Goal: Information Seeking & Learning: Check status

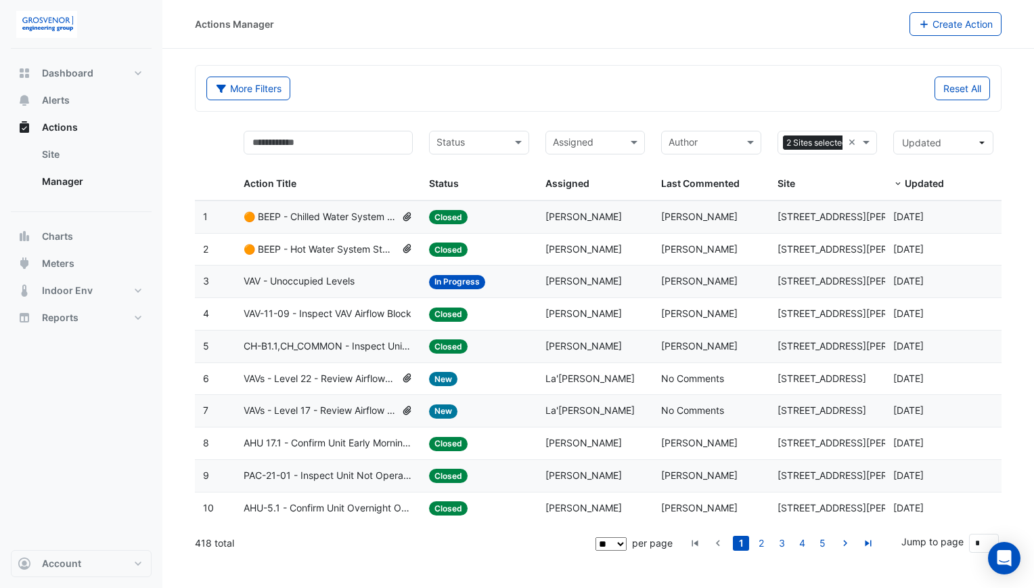
click at [669, 91] on div "Reset All" at bounding box center [798, 88] width 400 height 24
click at [65, 102] on span "Alerts" at bounding box center [56, 100] width 28 height 14
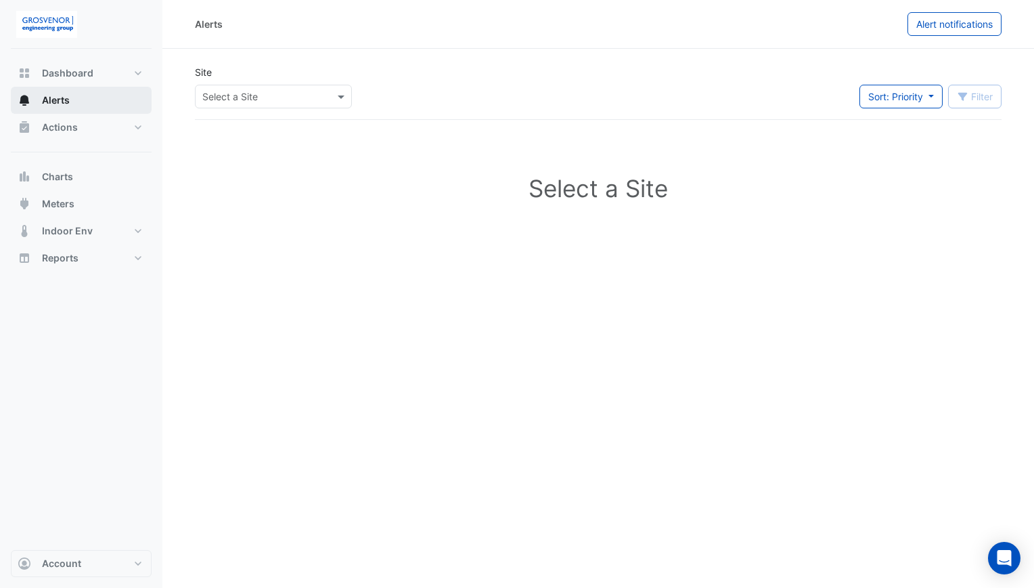
click at [65, 102] on span "Alerts" at bounding box center [56, 100] width 28 height 14
click at [340, 100] on span at bounding box center [342, 96] width 17 height 14
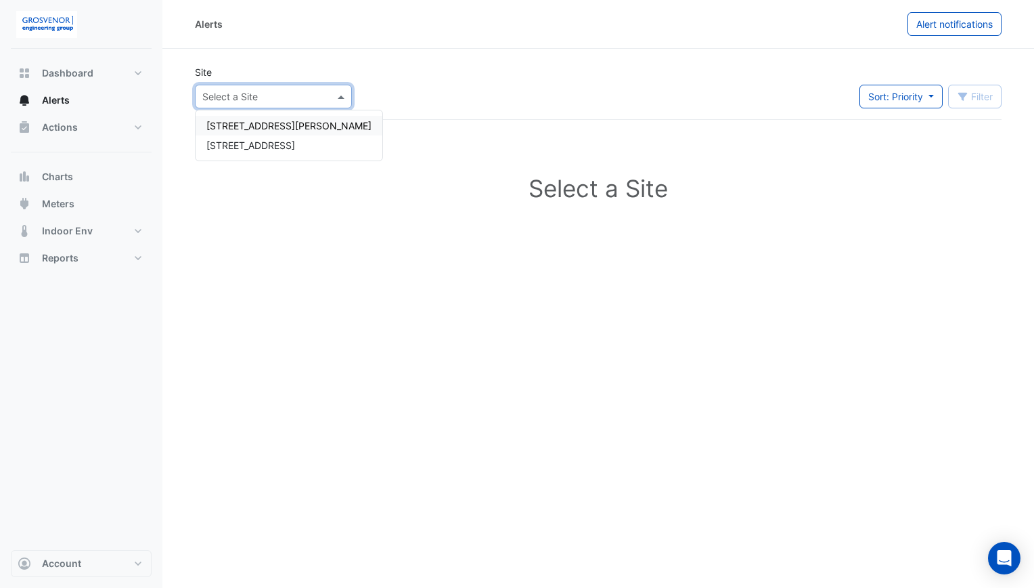
click at [274, 126] on span "[STREET_ADDRESS][PERSON_NAME]" at bounding box center [288, 126] width 165 height 12
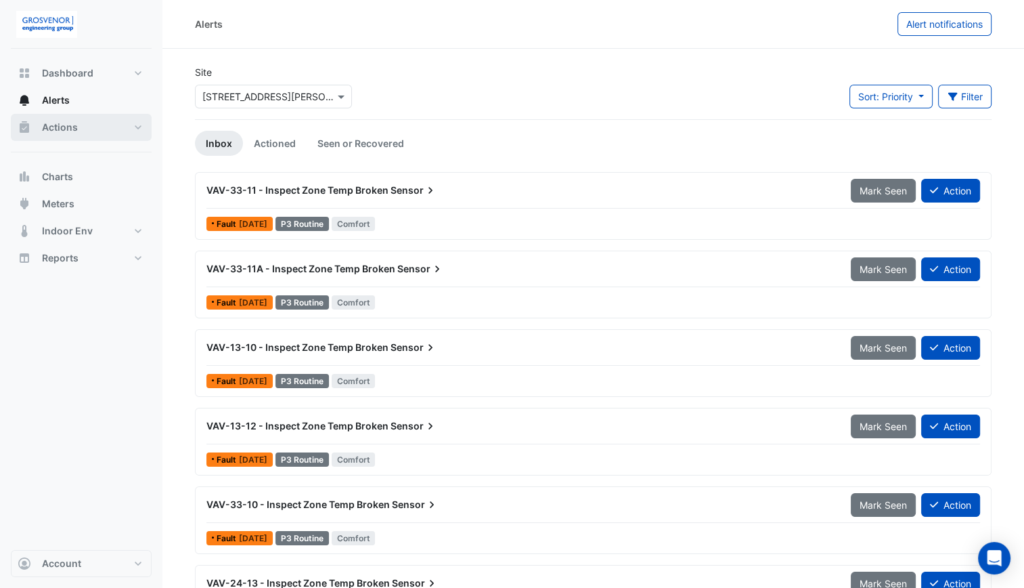
click at [127, 121] on button "Actions" at bounding box center [81, 127] width 141 height 27
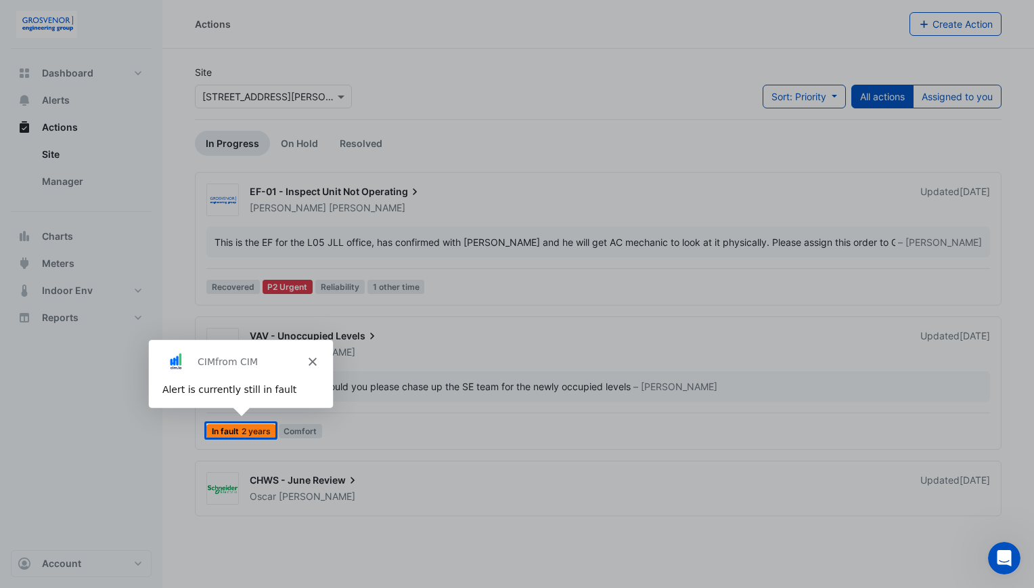
click at [318, 363] on div "CIM from CIM" at bounding box center [240, 359] width 184 height 43
click at [313, 361] on polygon "Close" at bounding box center [311, 360] width 8 height 8
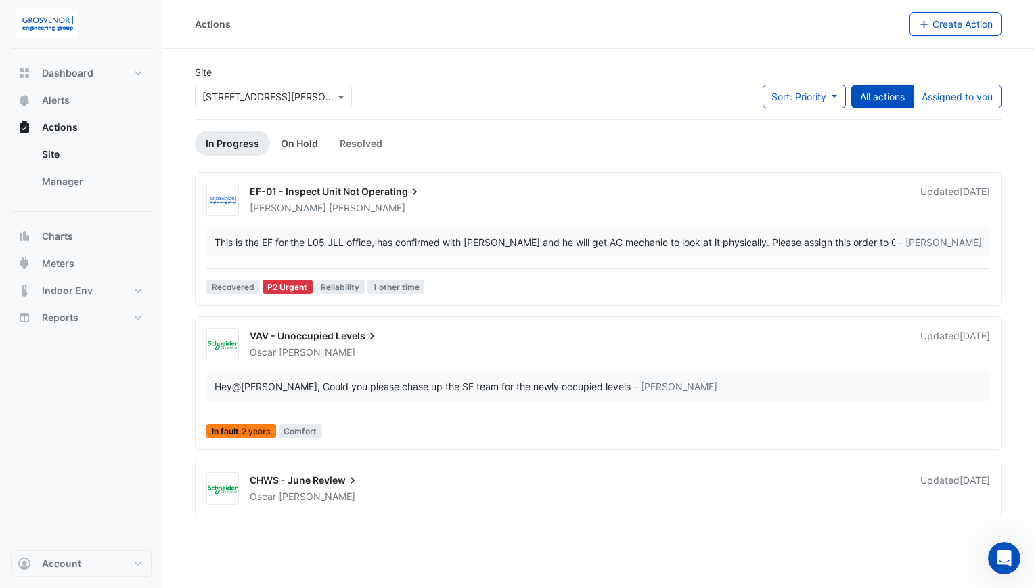
click at [297, 135] on link "On Hold" at bounding box center [299, 143] width 59 height 25
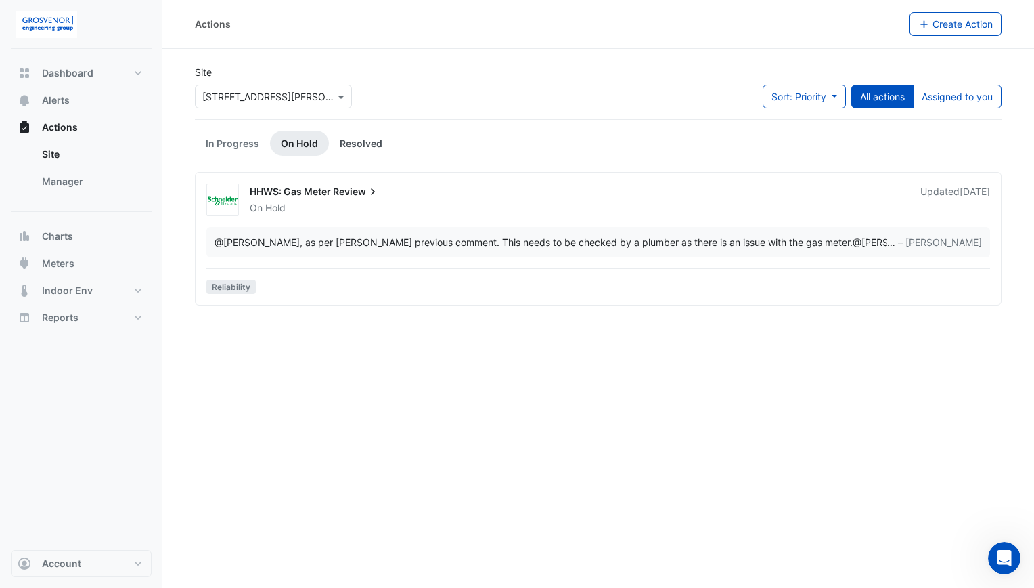
click at [349, 137] on link "Resolved" at bounding box center [361, 143] width 64 height 25
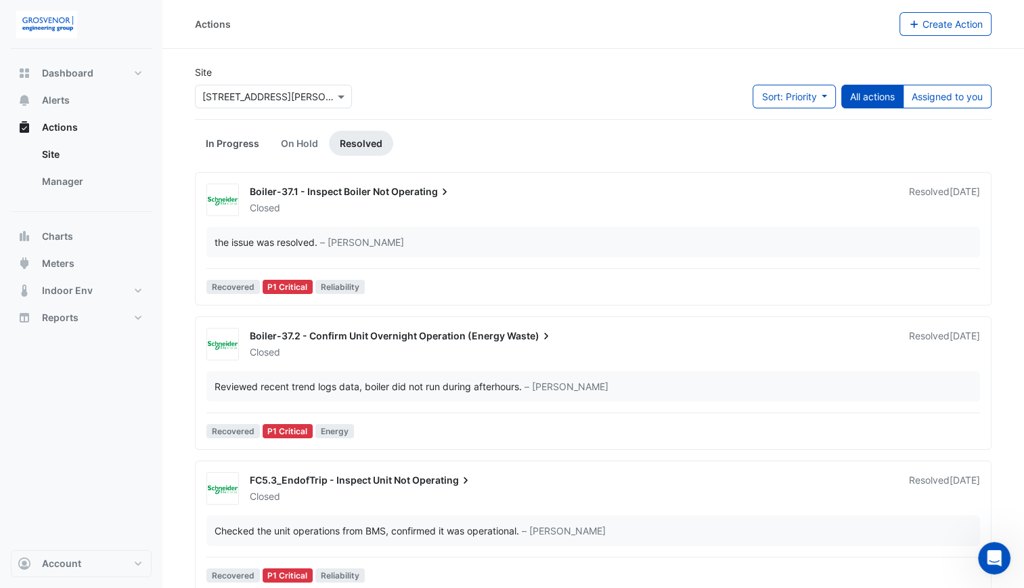
click at [236, 145] on link "In Progress" at bounding box center [232, 143] width 75 height 25
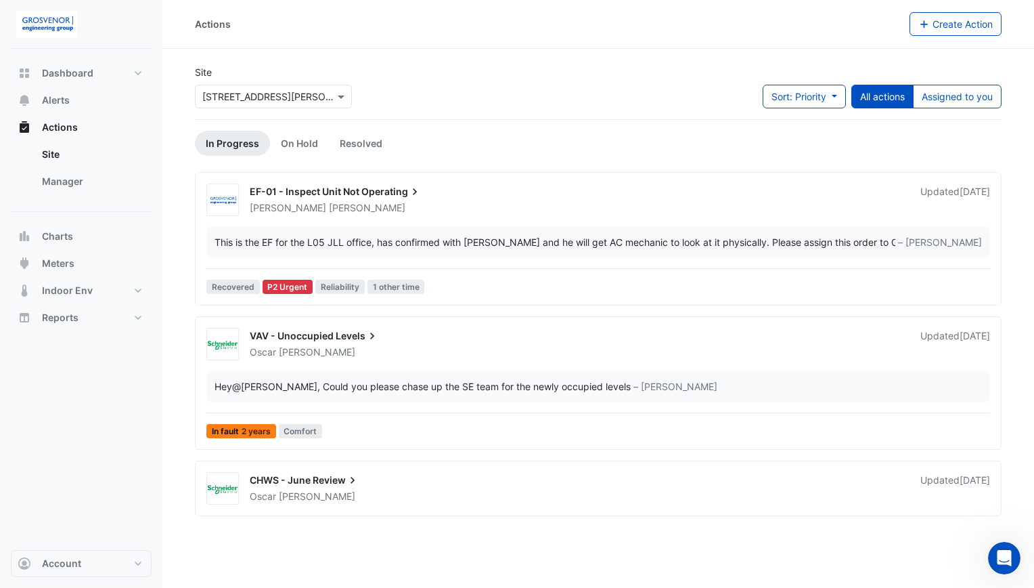
click at [433, 190] on div "EF-01 - Inspect Unit Not Operating" at bounding box center [577, 193] width 655 height 16
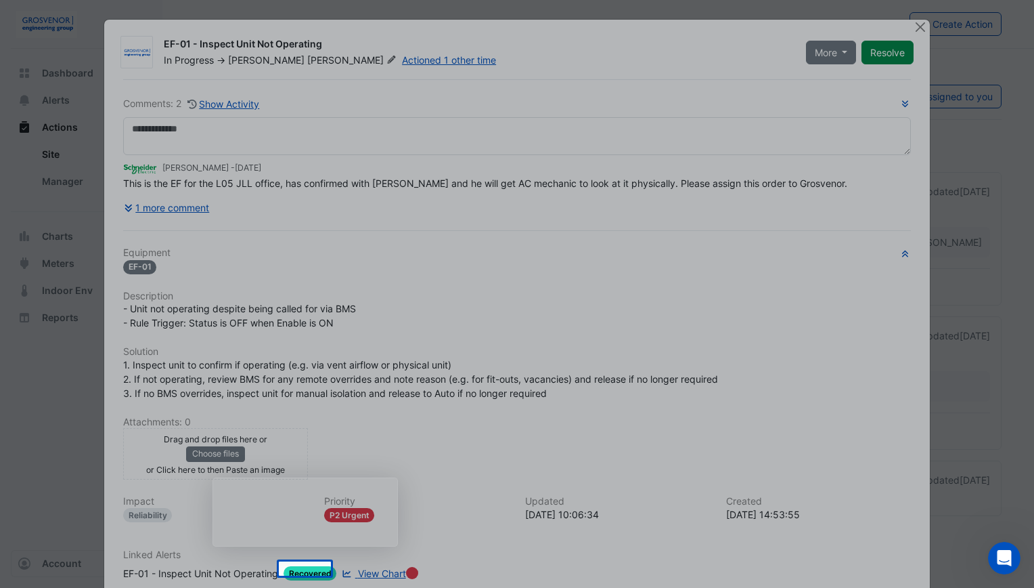
click at [820, 53] on div "Product tour overlay" at bounding box center [517, 294] width 1034 height 588
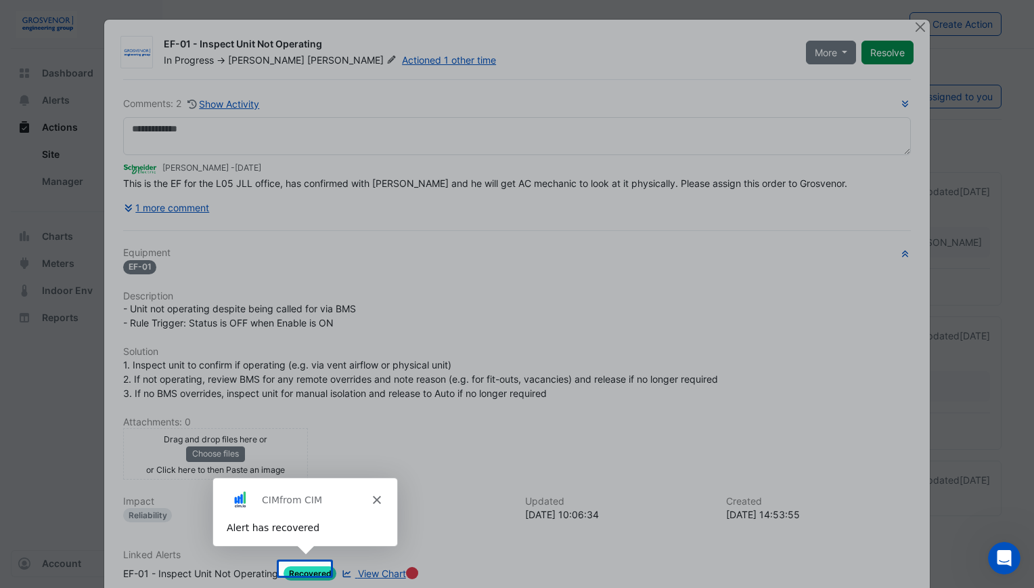
click at [374, 498] on icon "Close" at bounding box center [376, 498] width 8 height 8
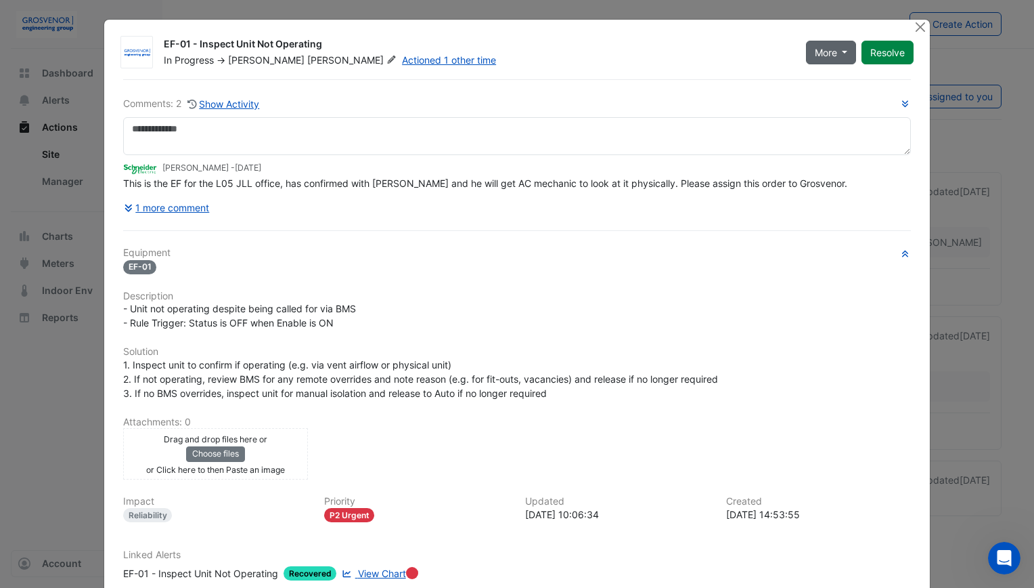
click at [845, 51] on button "More" at bounding box center [831, 53] width 51 height 24
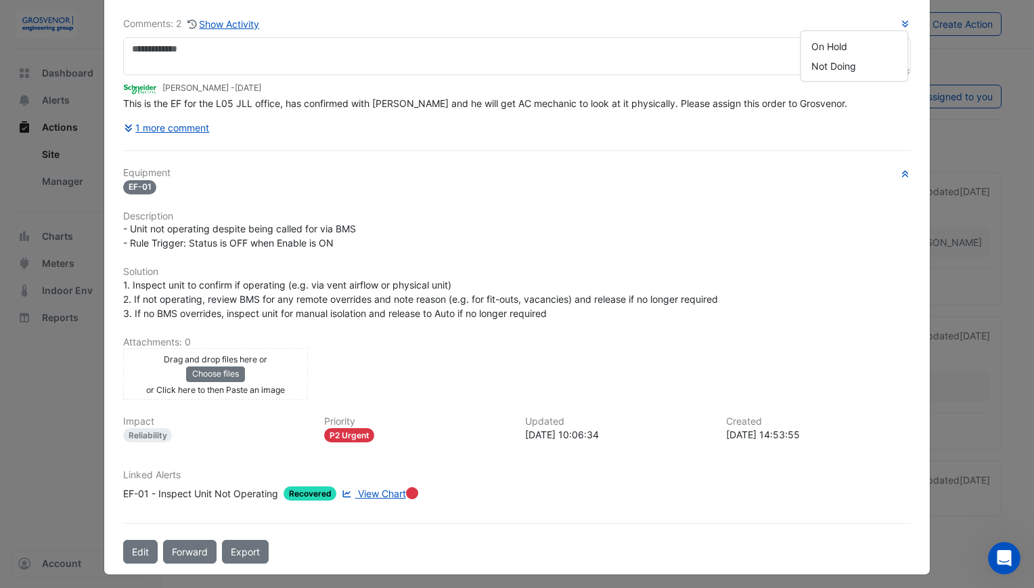
scroll to position [79, 0]
click at [380, 493] on span "View Chart" at bounding box center [382, 494] width 48 height 12
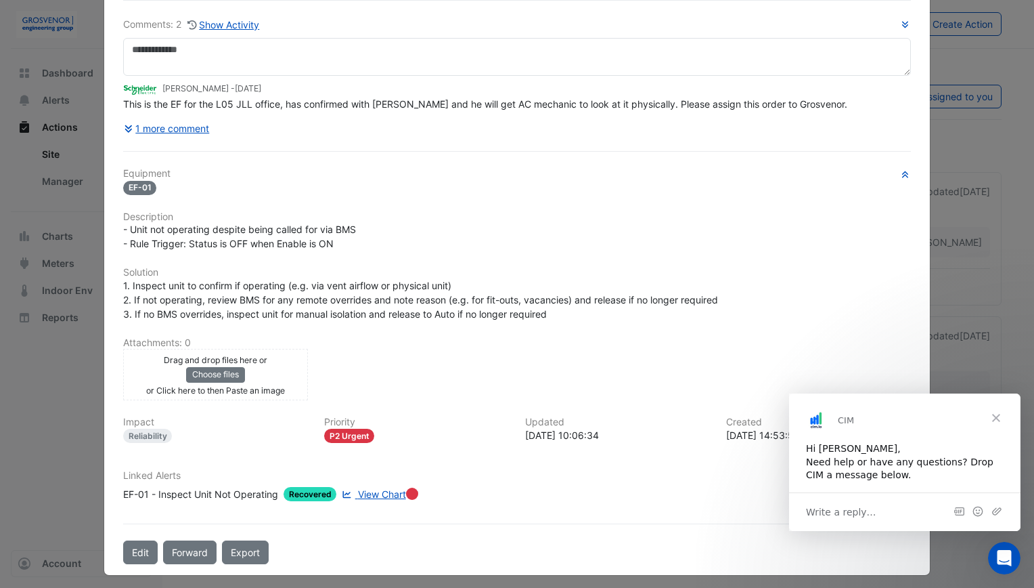
scroll to position [0, 0]
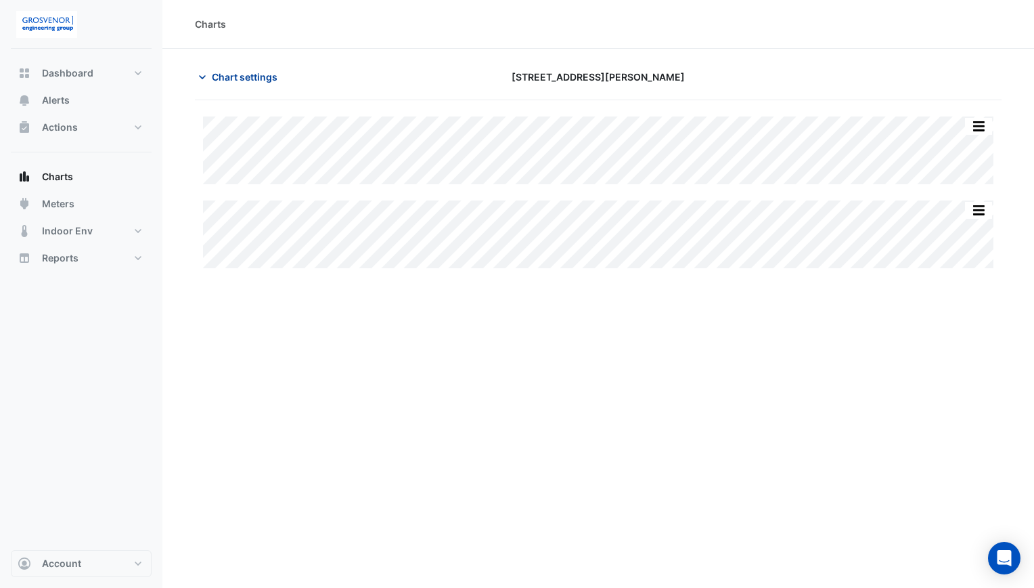
click at [246, 81] on span "Chart settings" at bounding box center [245, 77] width 66 height 14
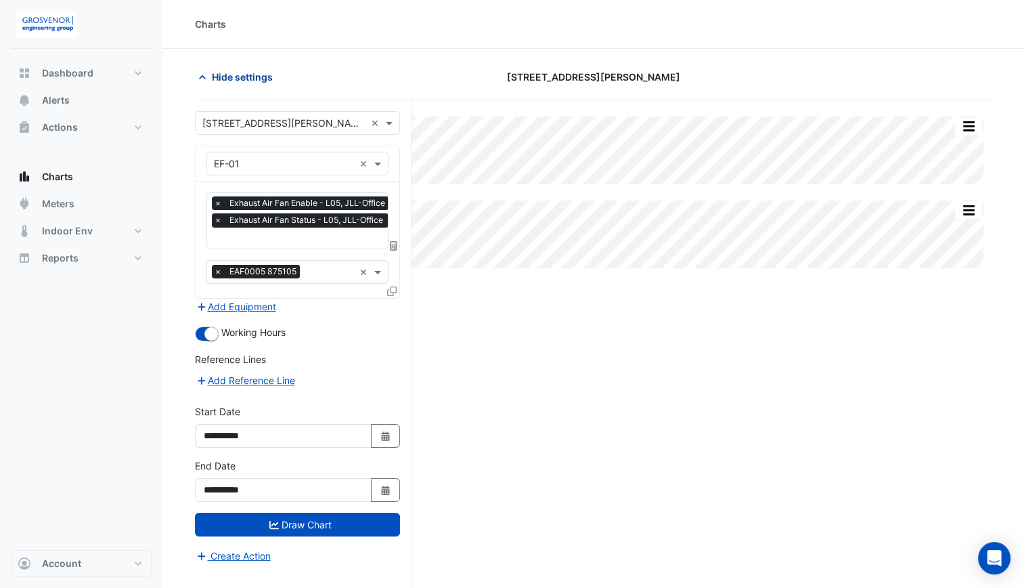
click at [246, 81] on span "Hide settings" at bounding box center [242, 77] width 61 height 14
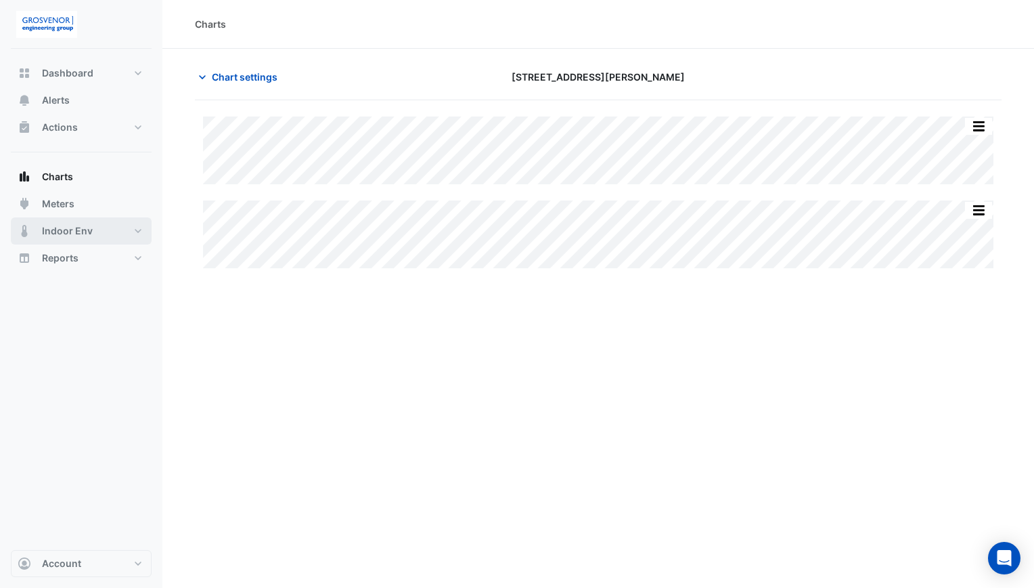
click at [123, 234] on button "Indoor Env" at bounding box center [81, 230] width 141 height 27
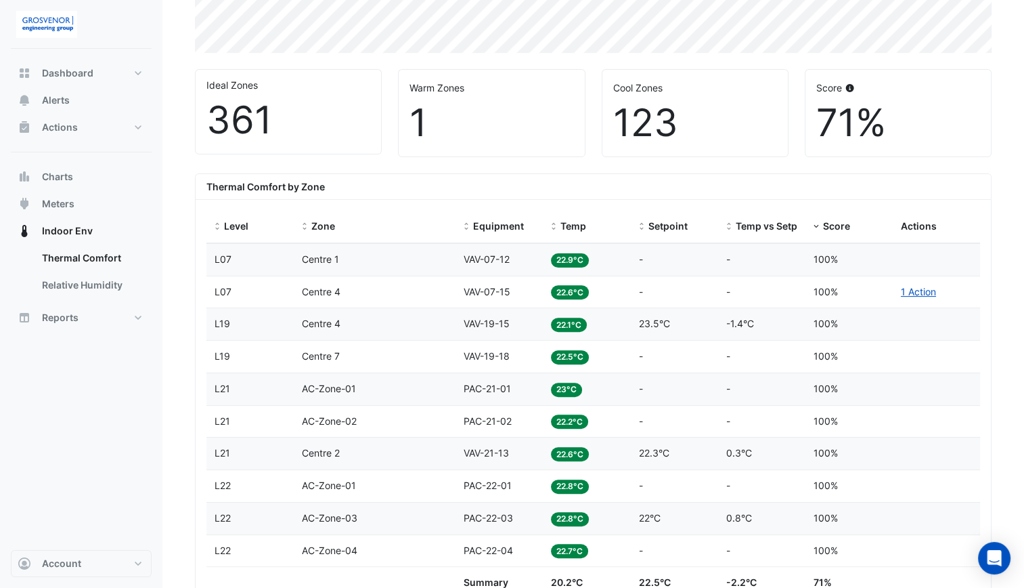
scroll to position [359, 0]
click at [577, 217] on datatable-header-cell "Temp" at bounding box center [586, 227] width 87 height 32
click at [572, 221] on span "Temp" at bounding box center [573, 227] width 26 height 12
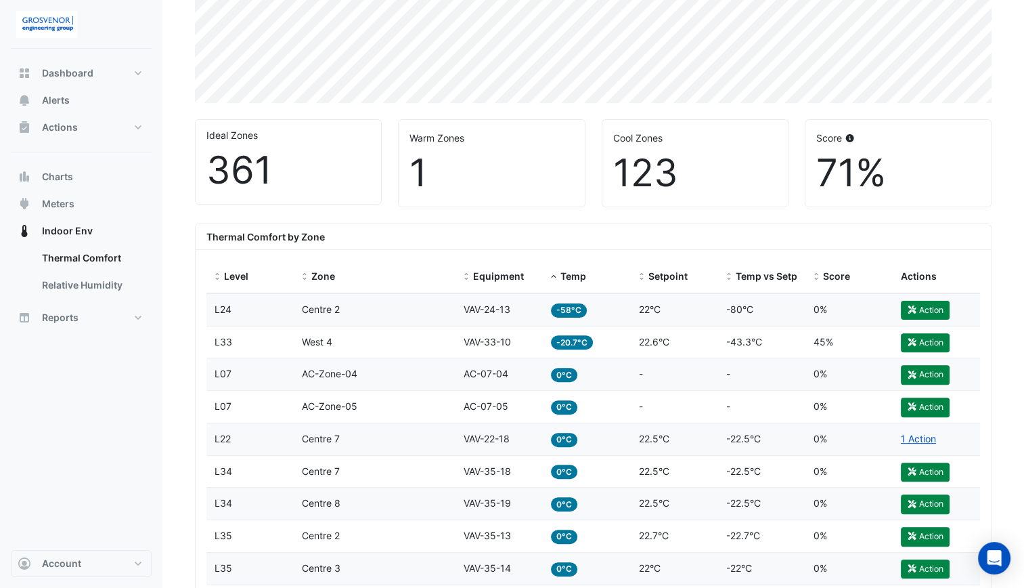
scroll to position [269, 0]
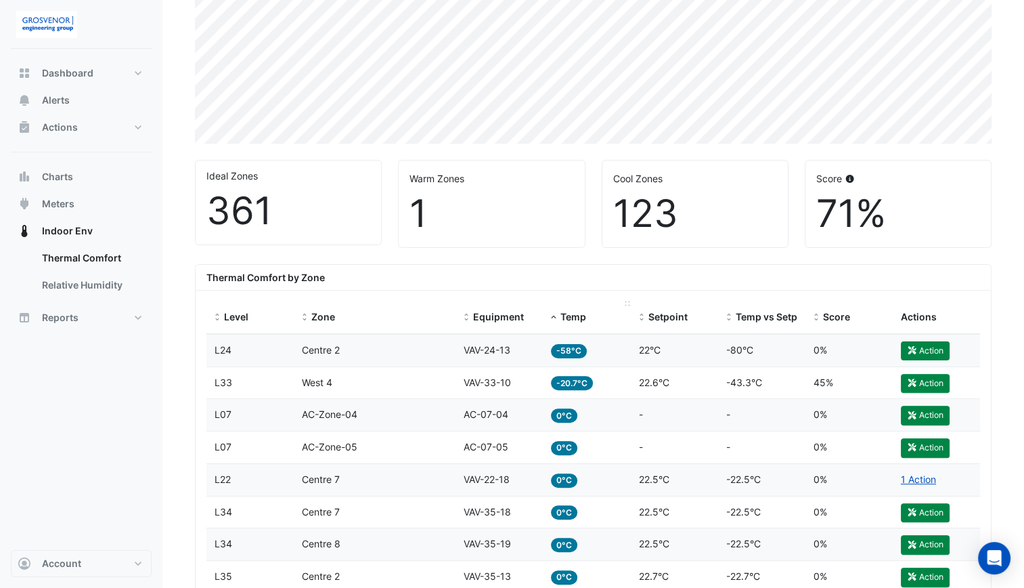
click at [575, 303] on datatable-header-cell "Temp" at bounding box center [586, 317] width 87 height 32
click at [568, 313] on span "Temp" at bounding box center [573, 317] width 26 height 12
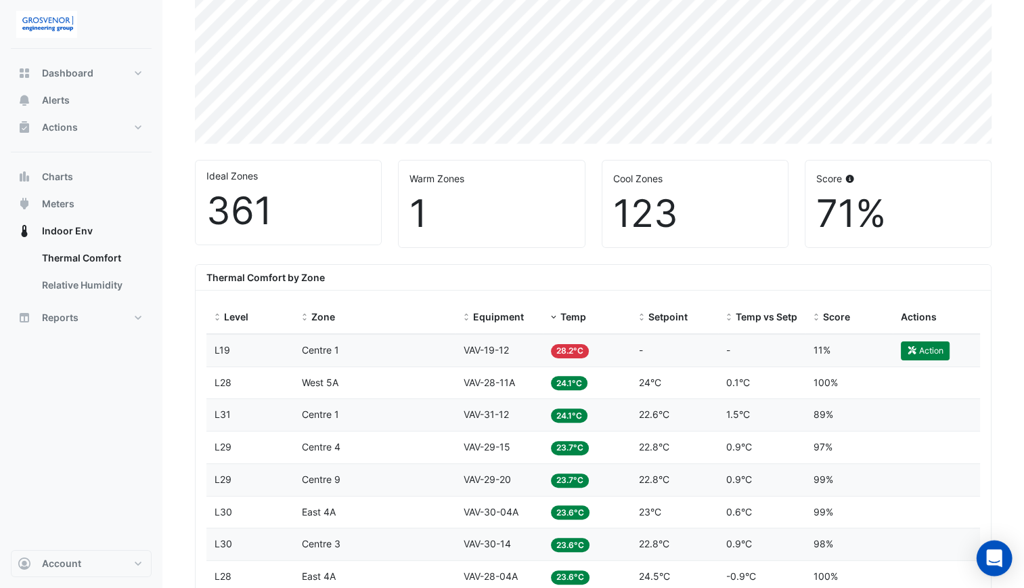
click at [996, 560] on icon "Open Intercom Messenger" at bounding box center [994, 558] width 16 height 18
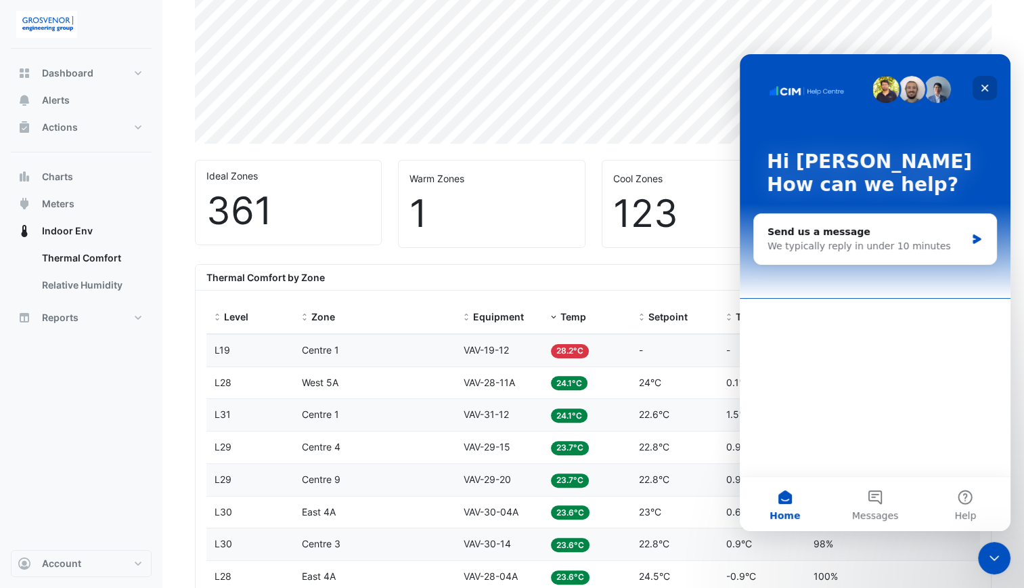
click at [982, 89] on icon "Close" at bounding box center [984, 88] width 11 height 11
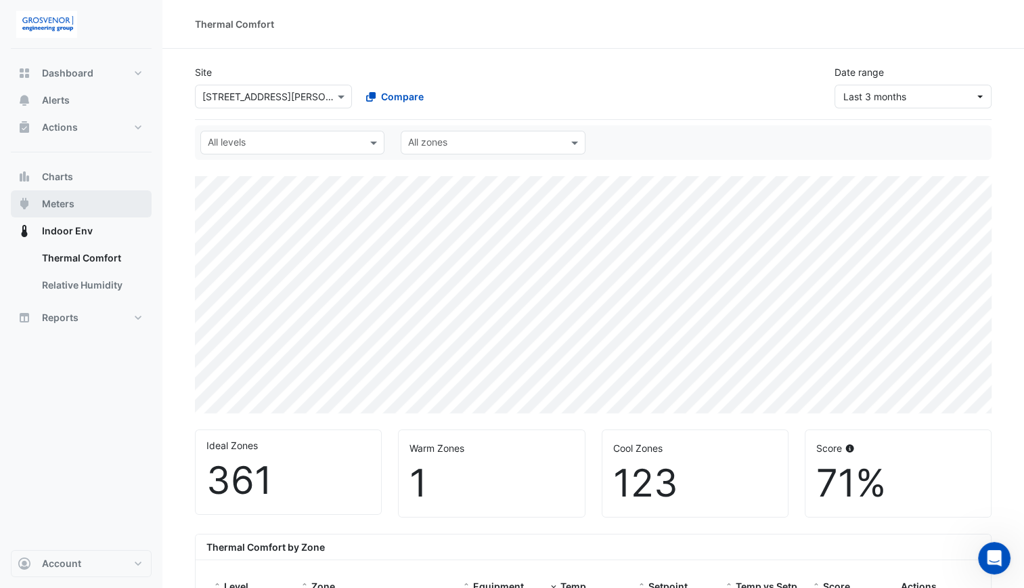
click at [81, 200] on button "Meters" at bounding box center [81, 203] width 141 height 27
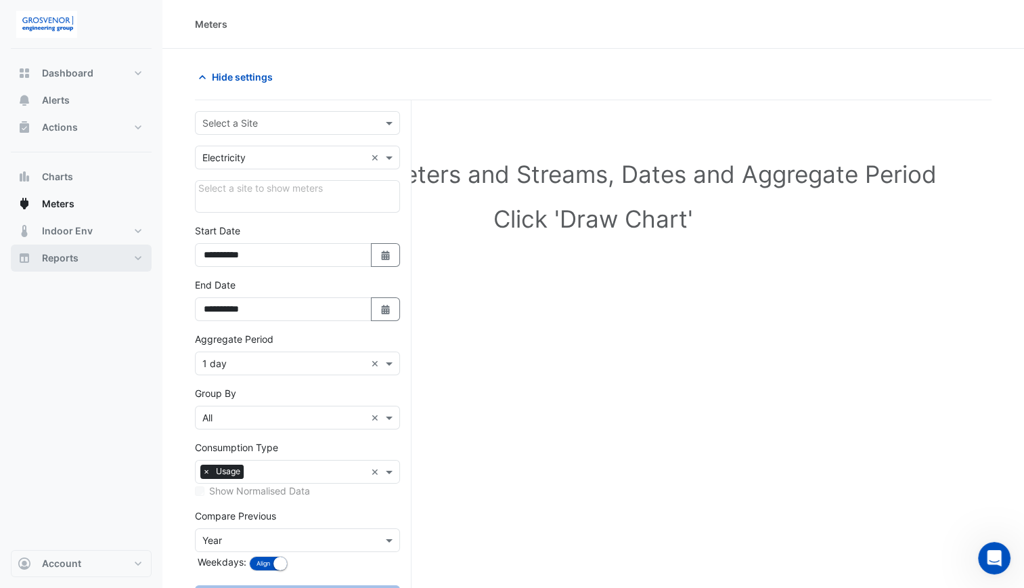
click at [73, 255] on span "Reports" at bounding box center [60, 258] width 37 height 14
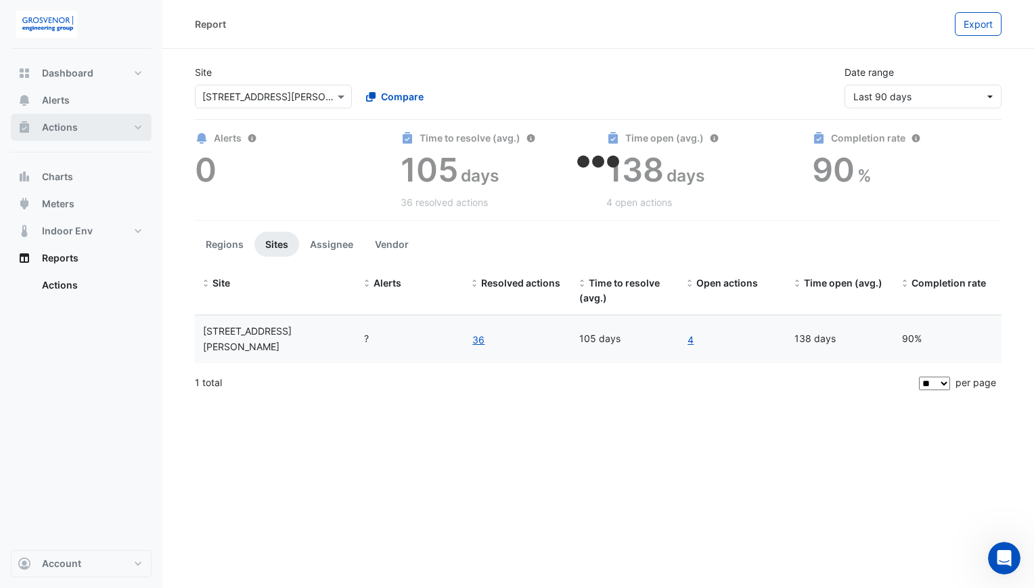
click at [66, 128] on span "Actions" at bounding box center [60, 127] width 36 height 14
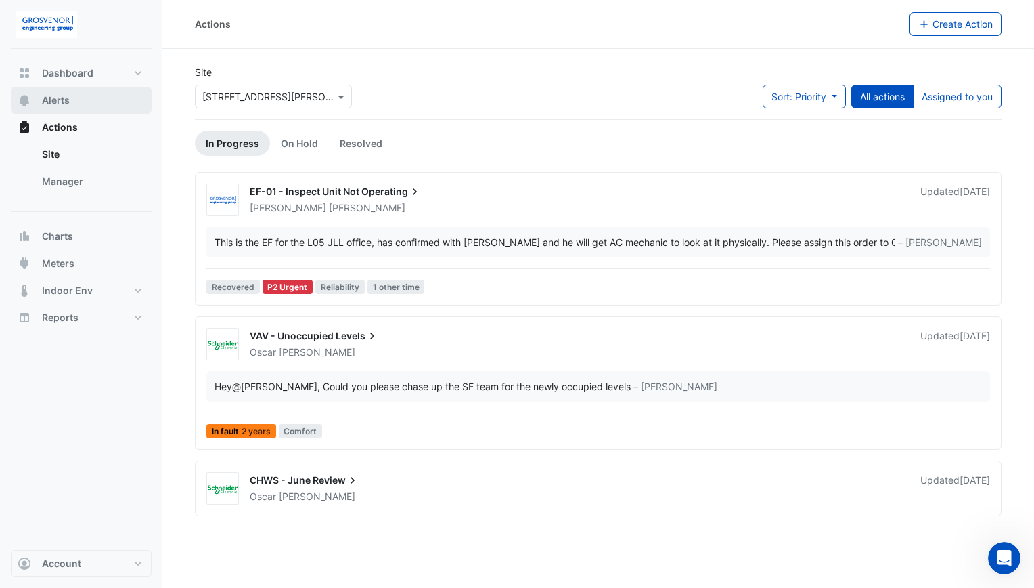
click at [72, 106] on button "Alerts" at bounding box center [81, 100] width 141 height 27
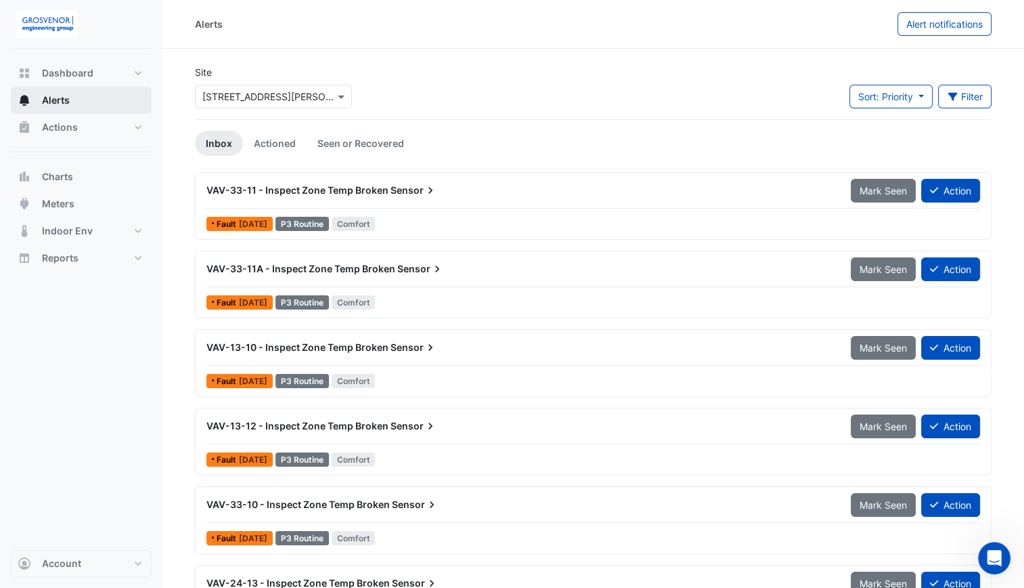
click at [89, 98] on button "Alerts" at bounding box center [81, 100] width 141 height 27
click at [919, 93] on button "Sort: Priority" at bounding box center [891, 97] width 83 height 24
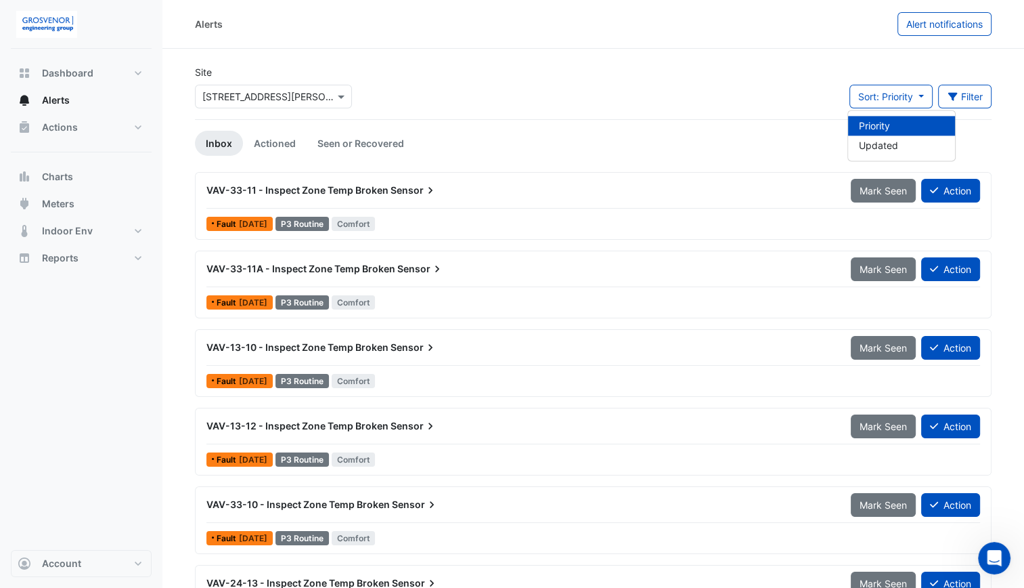
click at [738, 87] on div "Site Select a Site × 1 O'Connell Street Sort: Priority Filter Title Priority Fi…" at bounding box center [593, 92] width 813 height 54
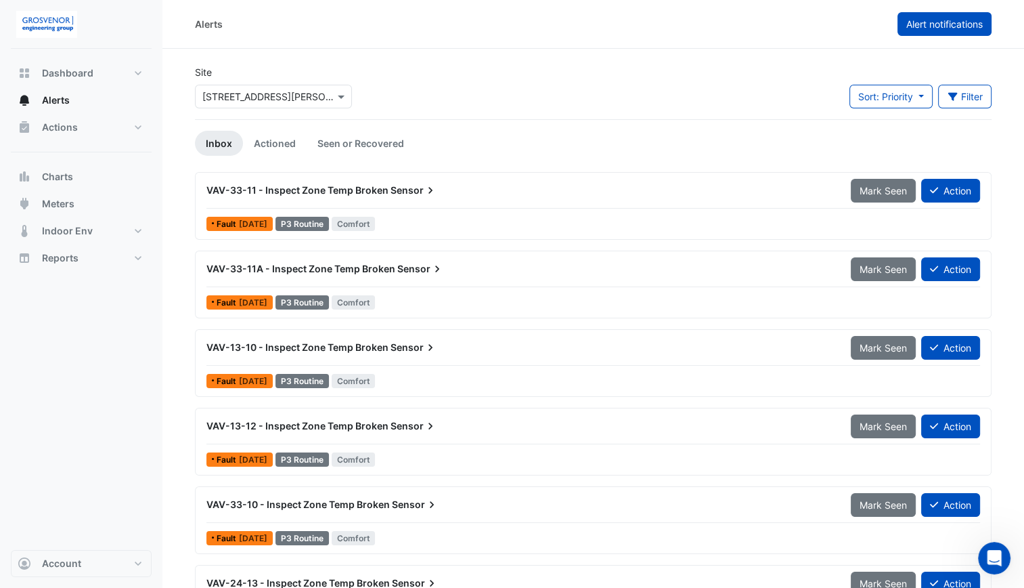
click at [948, 34] on button "Alert notifications" at bounding box center [945, 24] width 94 height 24
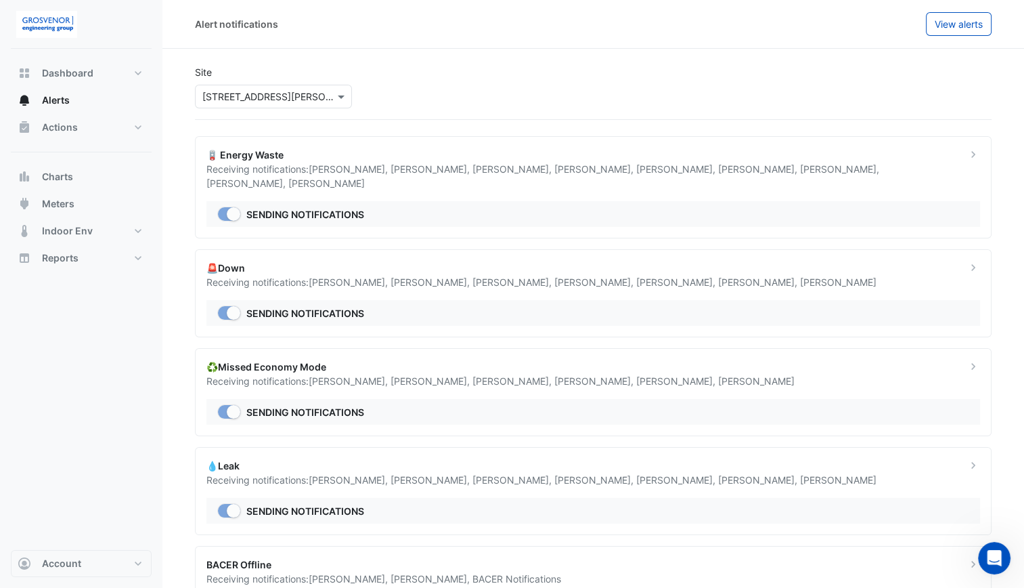
click at [437, 275] on div "Receiving notifications: Nathan Wade , Joshua Ewers , Manuel Margelis , Oscar Y…" at bounding box center [578, 282] width 744 height 14
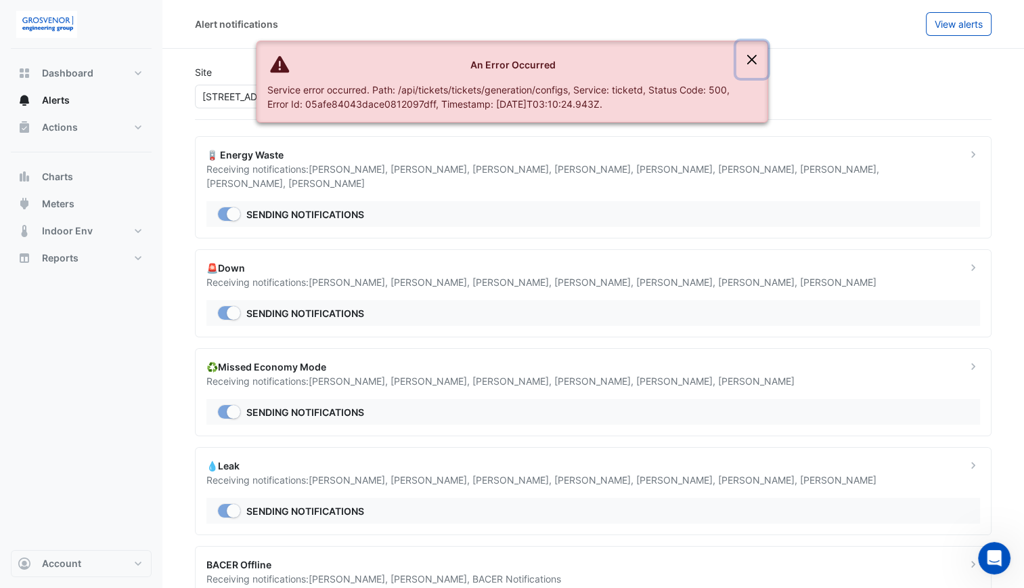
click at [749, 62] on button "Close" at bounding box center [751, 59] width 31 height 37
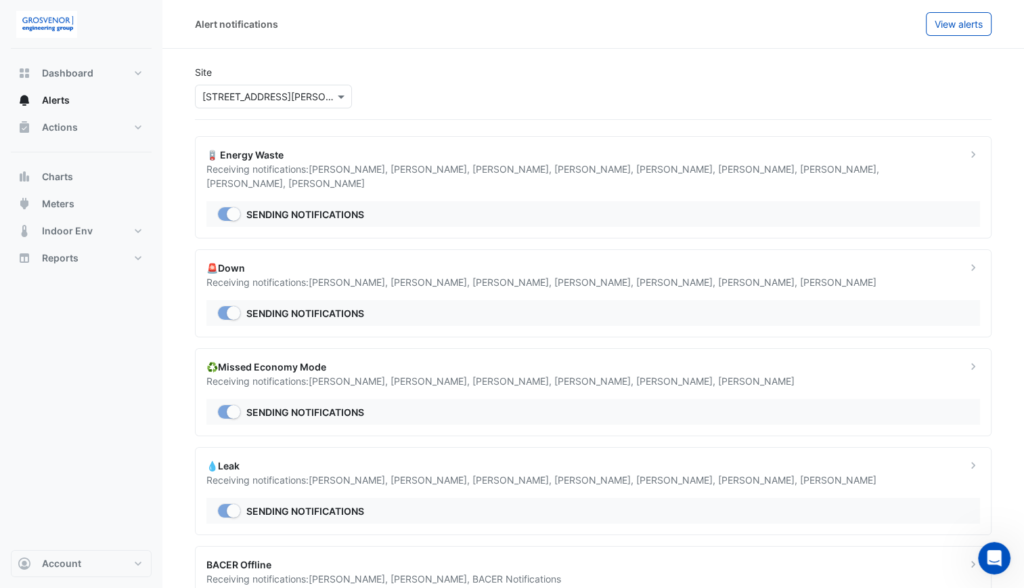
click at [975, 261] on icon at bounding box center [974, 268] width 14 height 14
click at [914, 261] on div "🚨Down" at bounding box center [578, 268] width 744 height 14
click at [231, 261] on div "🚨Down" at bounding box center [578, 268] width 744 height 14
click at [961, 261] on div at bounding box center [973, 275] width 30 height 28
click at [283, 261] on div "🚨Down" at bounding box center [578, 268] width 744 height 14
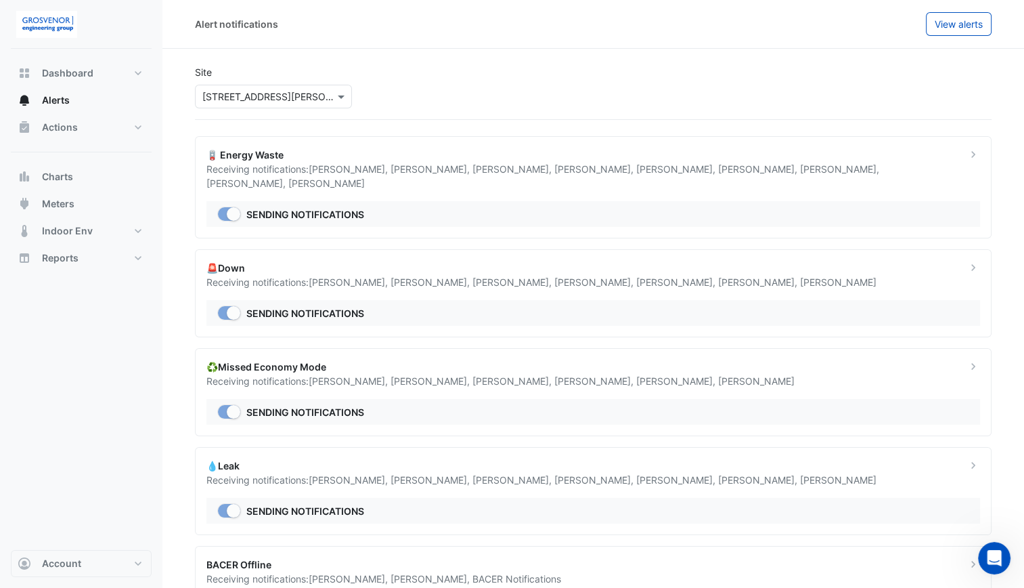
click at [283, 261] on div "🚨Down" at bounding box center [578, 268] width 744 height 14
click at [508, 282] on div "🚨Down Receiving notifications: Nathan Wade , Joshua Ewers , Manuel Margelis , O…" at bounding box center [593, 293] width 797 height 88
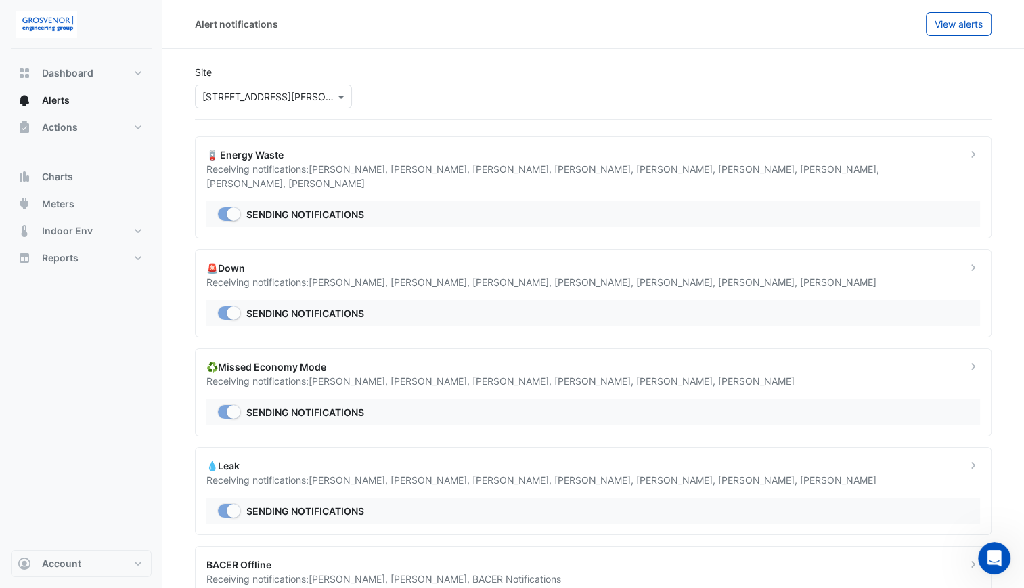
click at [487, 276] on span "Manuel Margelis ," at bounding box center [513, 282] width 82 height 12
click at [525, 374] on div "♻️Missed Economy Mode Receiving notifications: Nathan Wade , Eric Kim , Ed Noll…" at bounding box center [593, 392] width 797 height 88
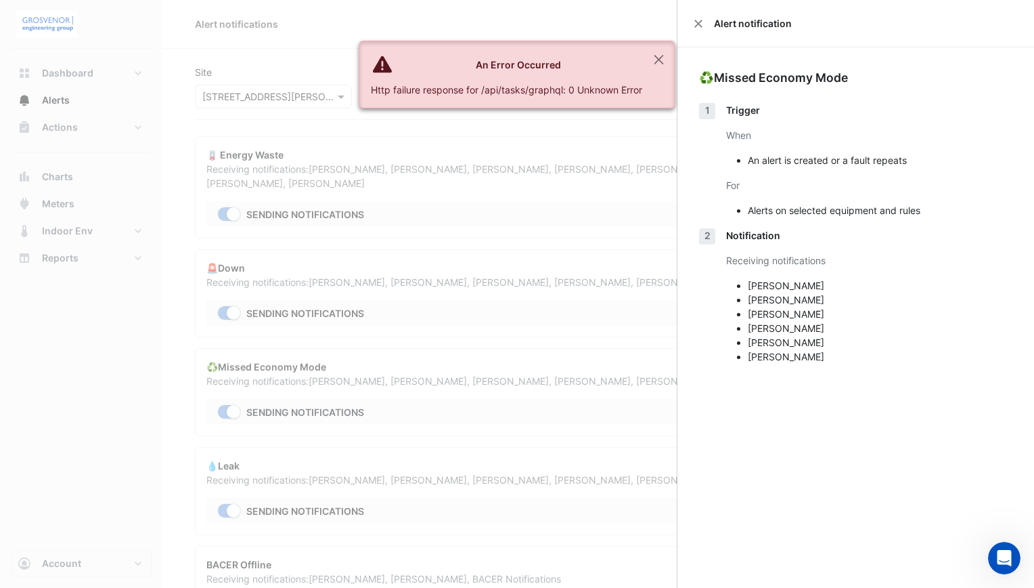
click at [485, 286] on ngb-offcanvas-backdrop at bounding box center [517, 294] width 1034 height 588
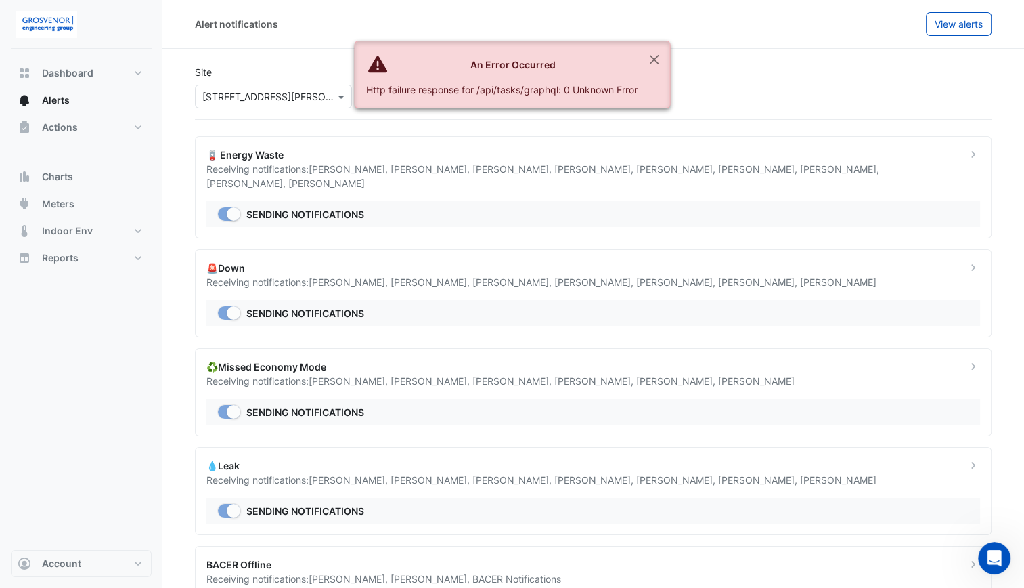
click at [476, 261] on div "🚨Down" at bounding box center [578, 268] width 744 height 14
click at [523, 276] on span "Manuel Margelis ," at bounding box center [513, 282] width 82 height 12
click at [578, 159] on div "🪫 Energy Waste" at bounding box center [578, 155] width 744 height 14
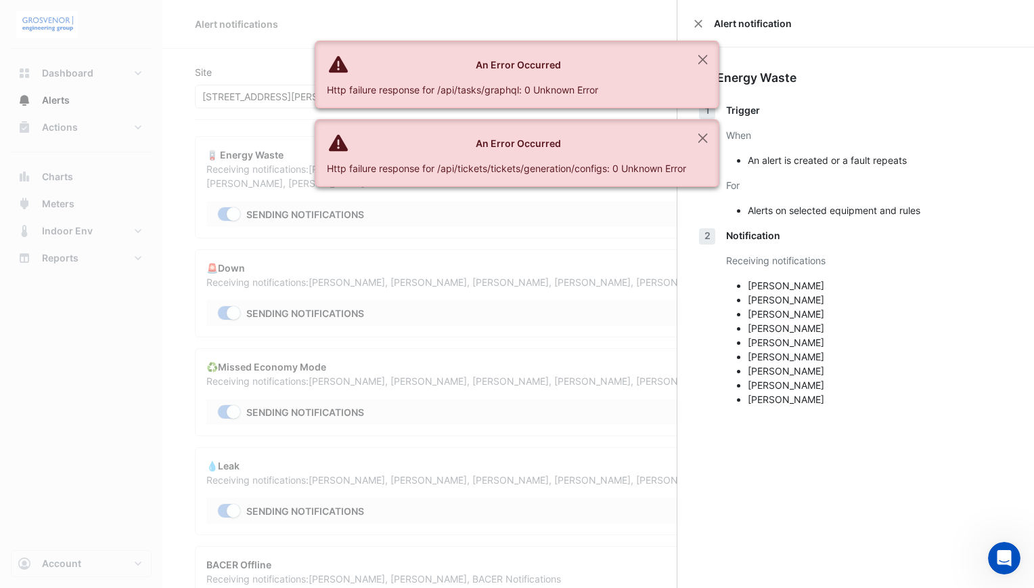
click at [655, 66] on div "An Error Occurred" at bounding box center [506, 65] width 359 height 14
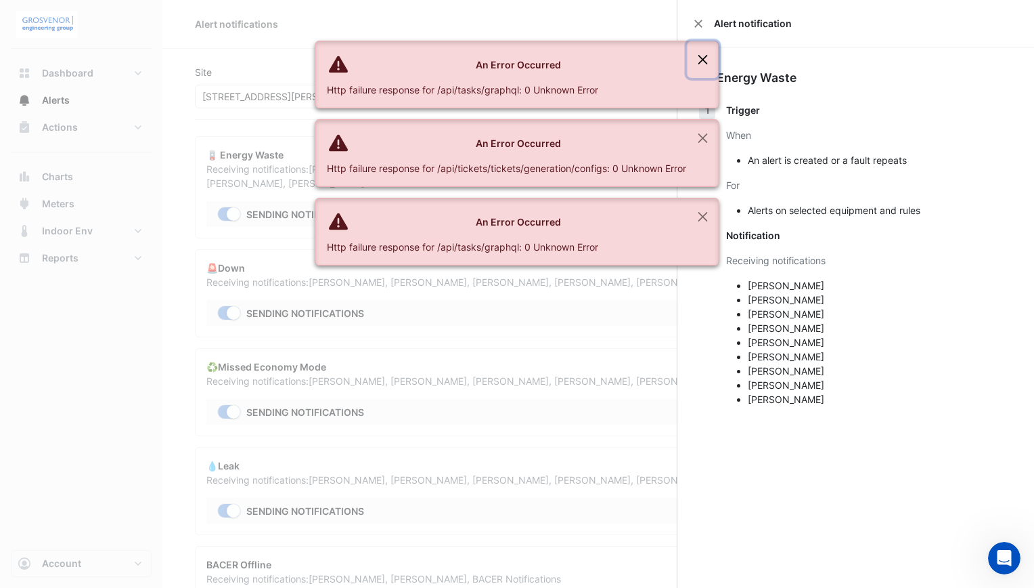
click at [701, 66] on button "Close" at bounding box center [703, 59] width 31 height 37
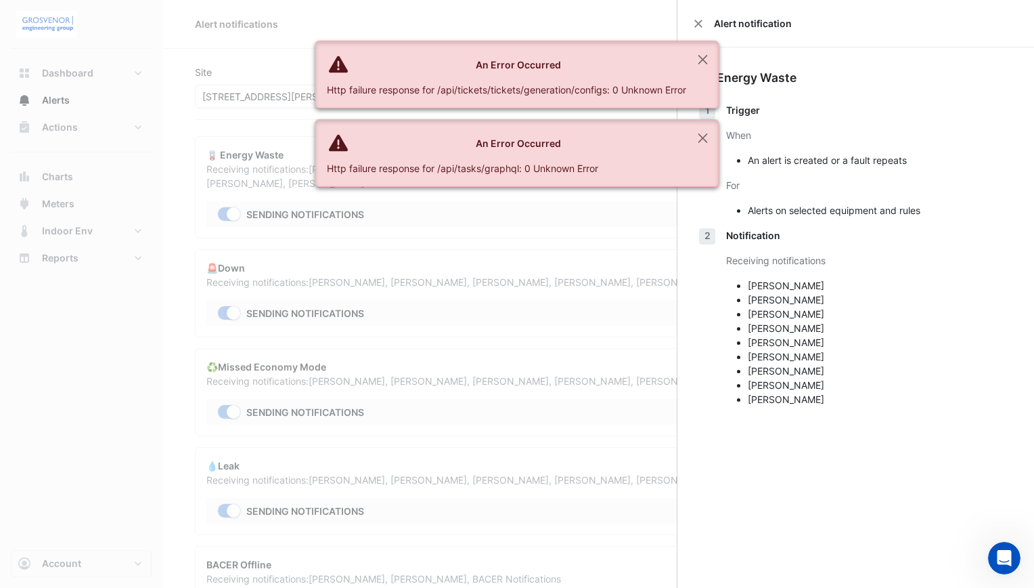
click at [688, 142] on button "Close" at bounding box center [703, 138] width 31 height 37
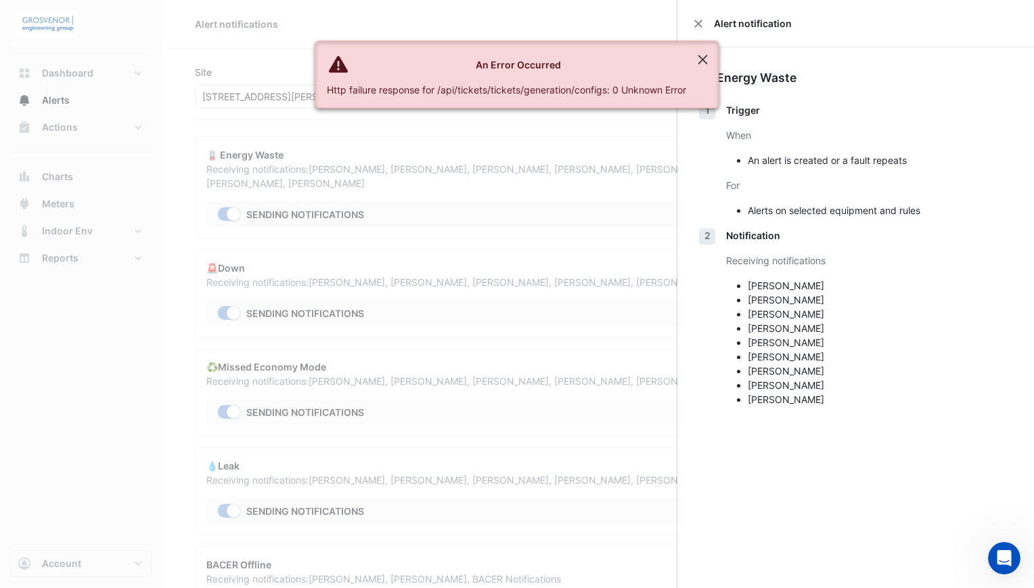
click at [701, 51] on button "Close" at bounding box center [703, 59] width 31 height 37
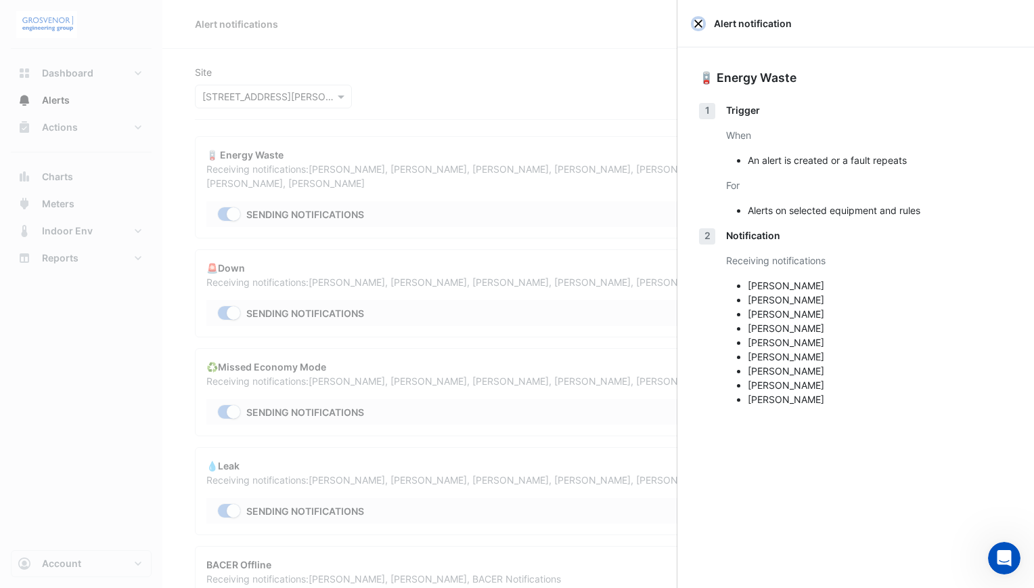
click at [699, 21] on button "Close" at bounding box center [698, 23] width 9 height 9
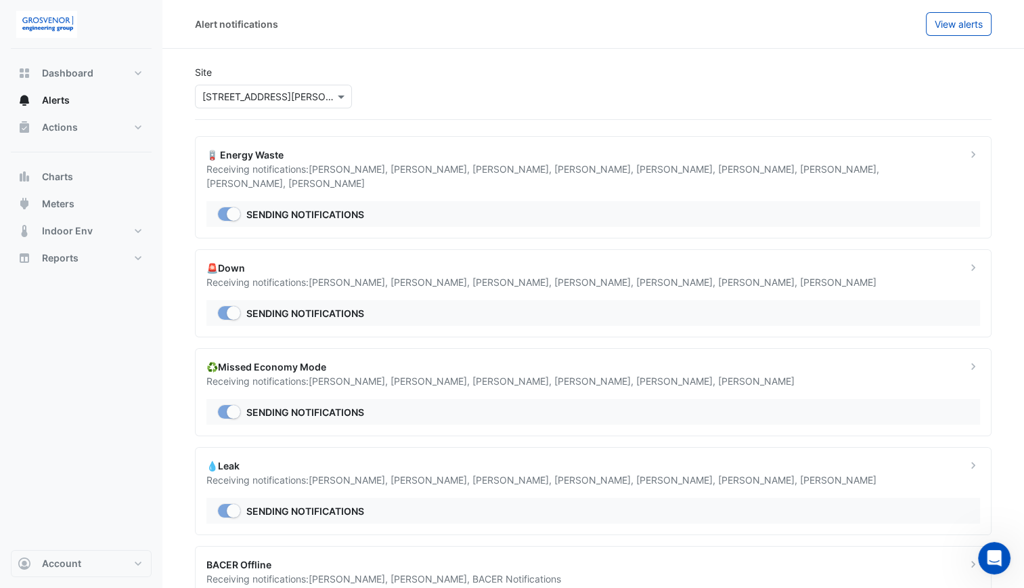
click at [682, 261] on div "🚨Down" at bounding box center [578, 268] width 744 height 14
click at [262, 275] on div "Receiving notifications: Nathan Wade , Joshua Ewers , Manuel Margelis , Oscar Y…" at bounding box center [578, 282] width 744 height 14
click at [979, 261] on icon at bounding box center [974, 268] width 14 height 14
click at [588, 249] on div "🚨Down Receiving notifications: Nathan Wade , Joshua Ewers , Manuel Margelis , O…" at bounding box center [593, 293] width 797 height 88
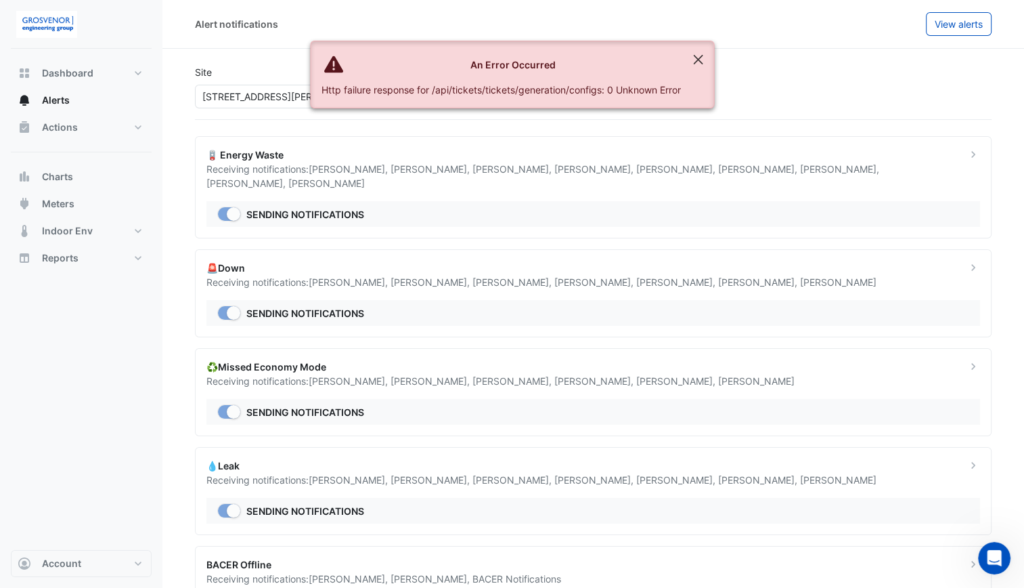
click at [683, 65] on button "Close" at bounding box center [697, 59] width 31 height 37
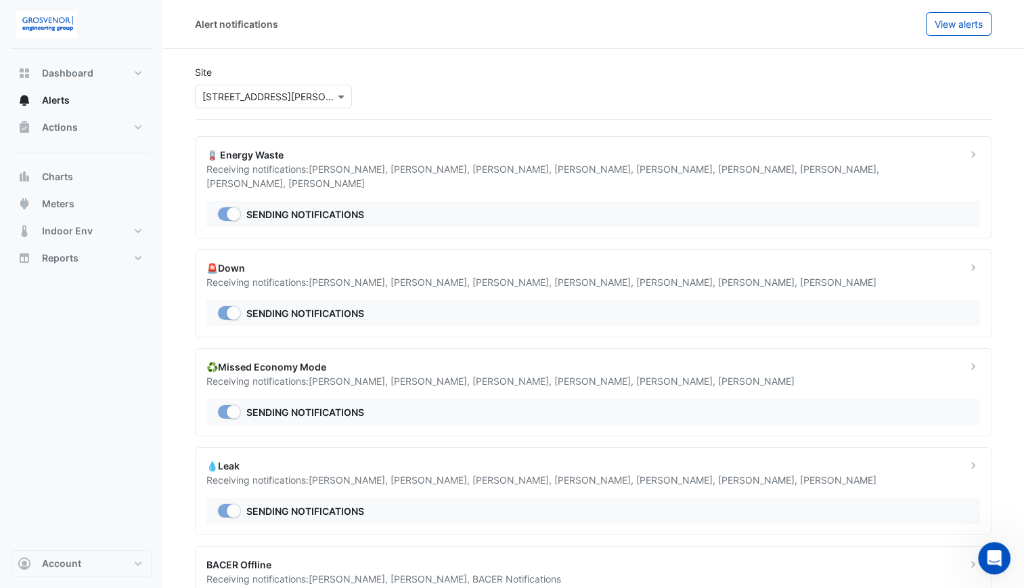
click at [565, 261] on div "🚨Down" at bounding box center [578, 268] width 744 height 14
click at [283, 261] on div "🚨Down" at bounding box center [578, 268] width 744 height 14
click at [120, 73] on button "Dashboard" at bounding box center [81, 73] width 141 height 27
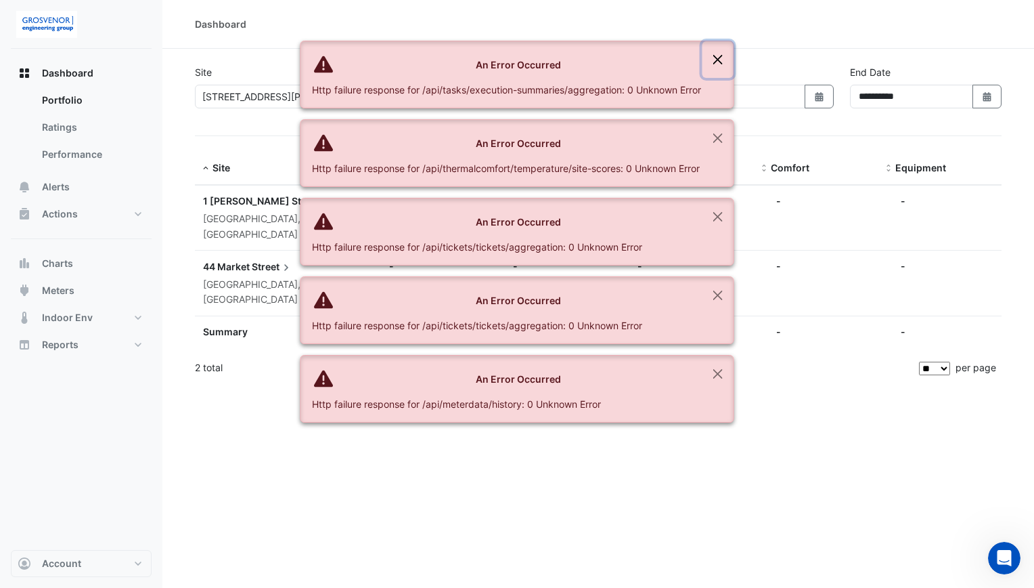
click at [722, 56] on button "Close" at bounding box center [718, 59] width 31 height 37
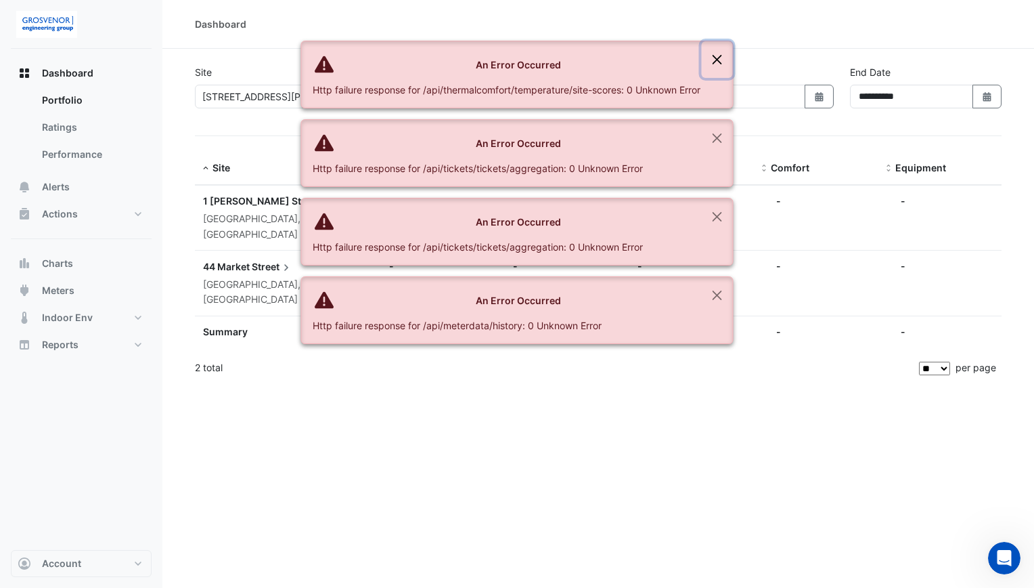
click at [722, 56] on button "Close" at bounding box center [717, 59] width 31 height 37
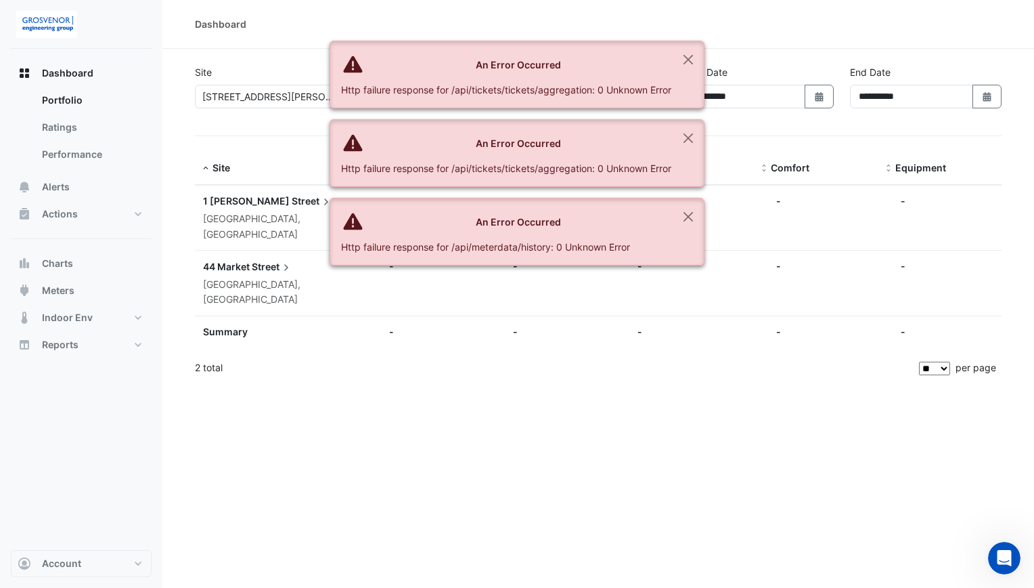
click at [722, 56] on section "**********" at bounding box center [598, 217] width 872 height 336
click at [699, 59] on button "Close" at bounding box center [688, 59] width 31 height 37
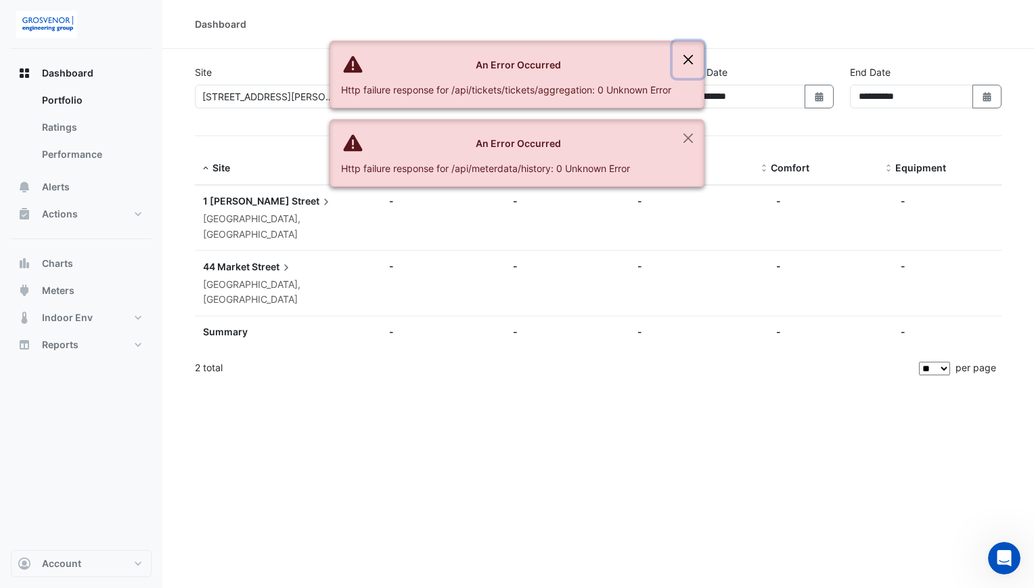
click at [692, 70] on button "Close" at bounding box center [688, 59] width 31 height 37
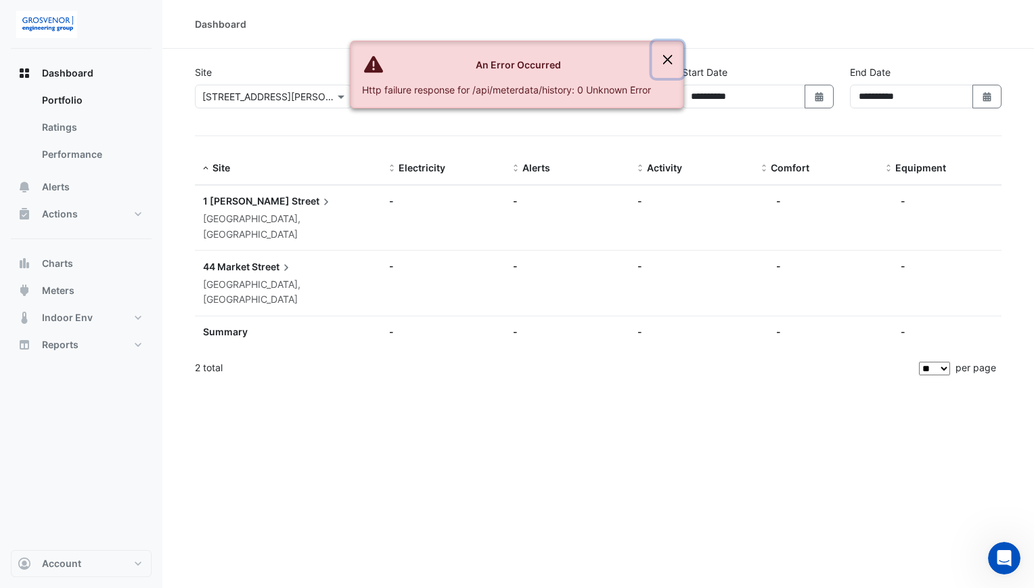
click at [671, 57] on button "Close" at bounding box center [668, 59] width 31 height 37
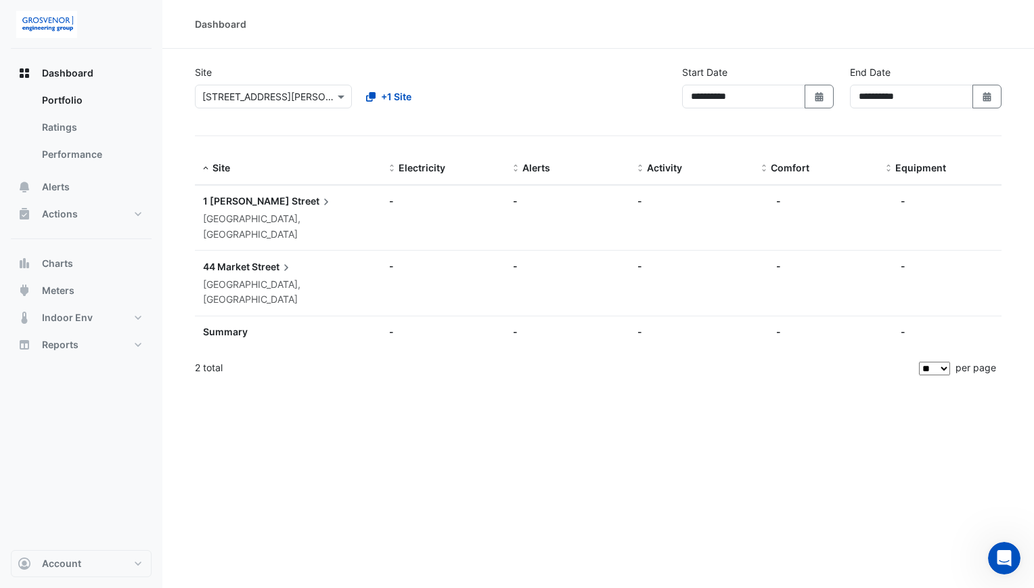
click at [282, 261] on icon at bounding box center [287, 268] width 14 height 14
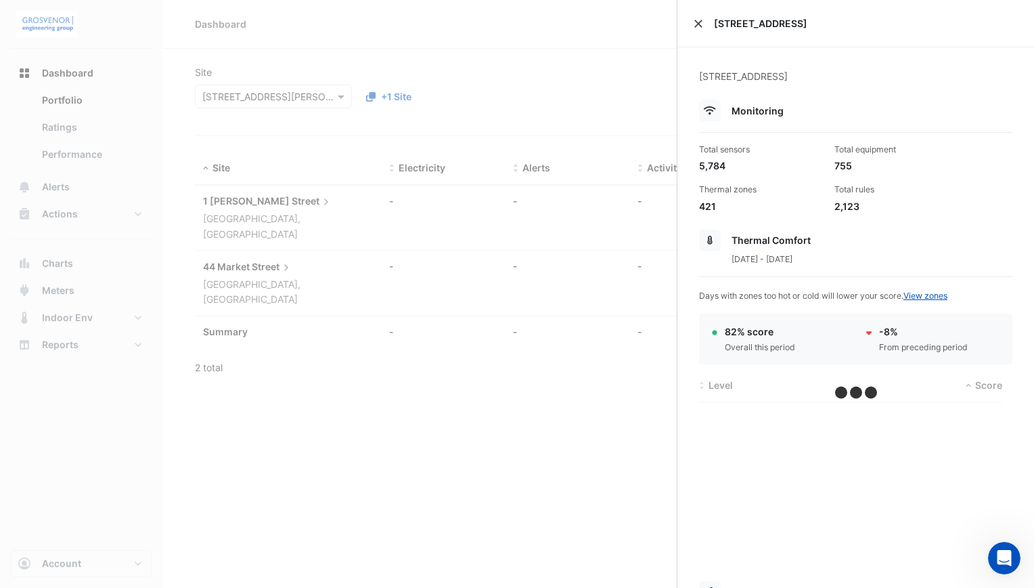
click at [696, 24] on button "Close" at bounding box center [698, 23] width 9 height 9
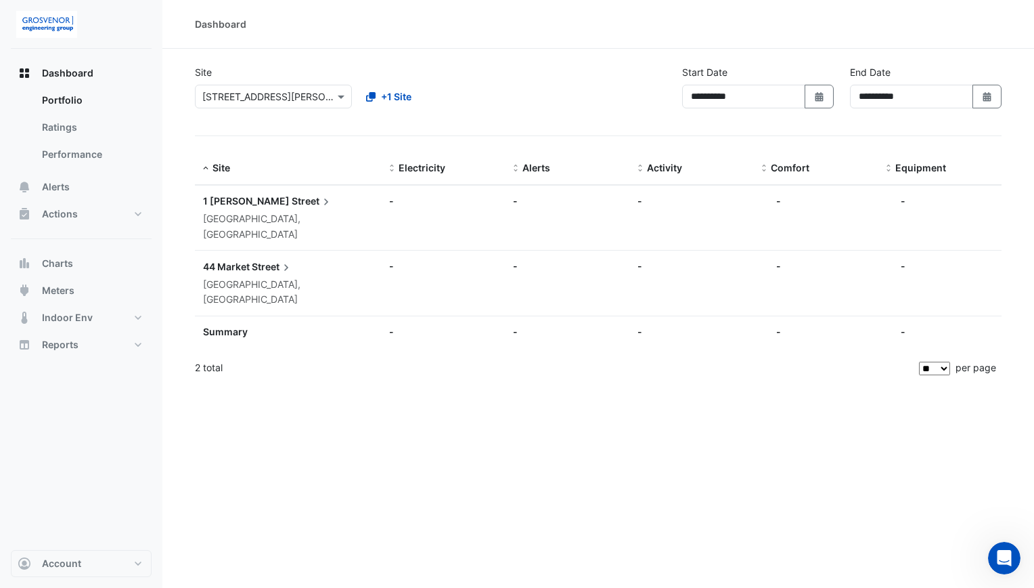
click at [513, 83] on div "Select a Site × 1 O'Connell Street +1 Site" at bounding box center [354, 93] width 325 height 29
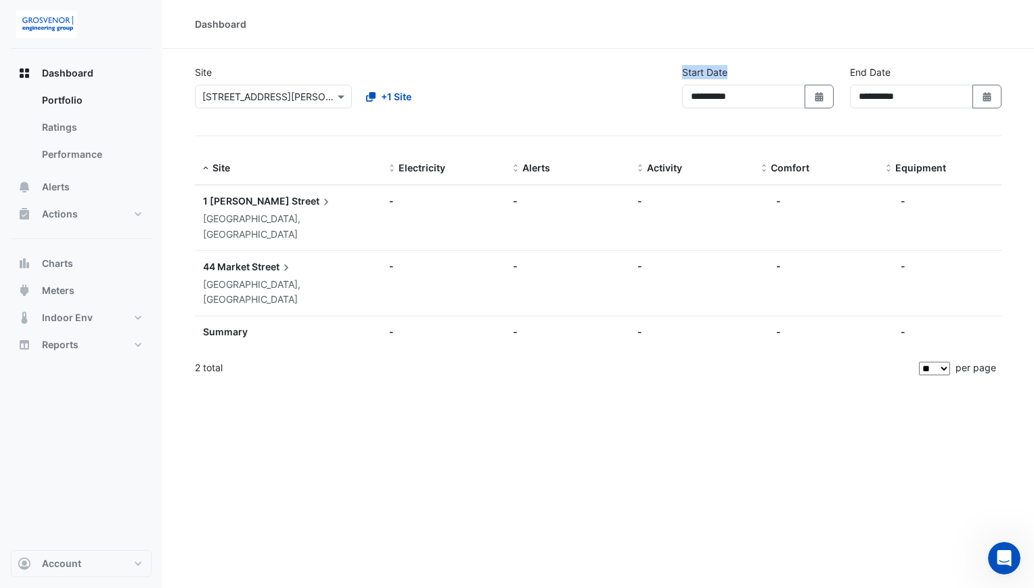
click at [513, 83] on div "Select a Site × 1 O'Connell Street +1 Site" at bounding box center [354, 93] width 325 height 29
